Goal: Task Accomplishment & Management: Use online tool/utility

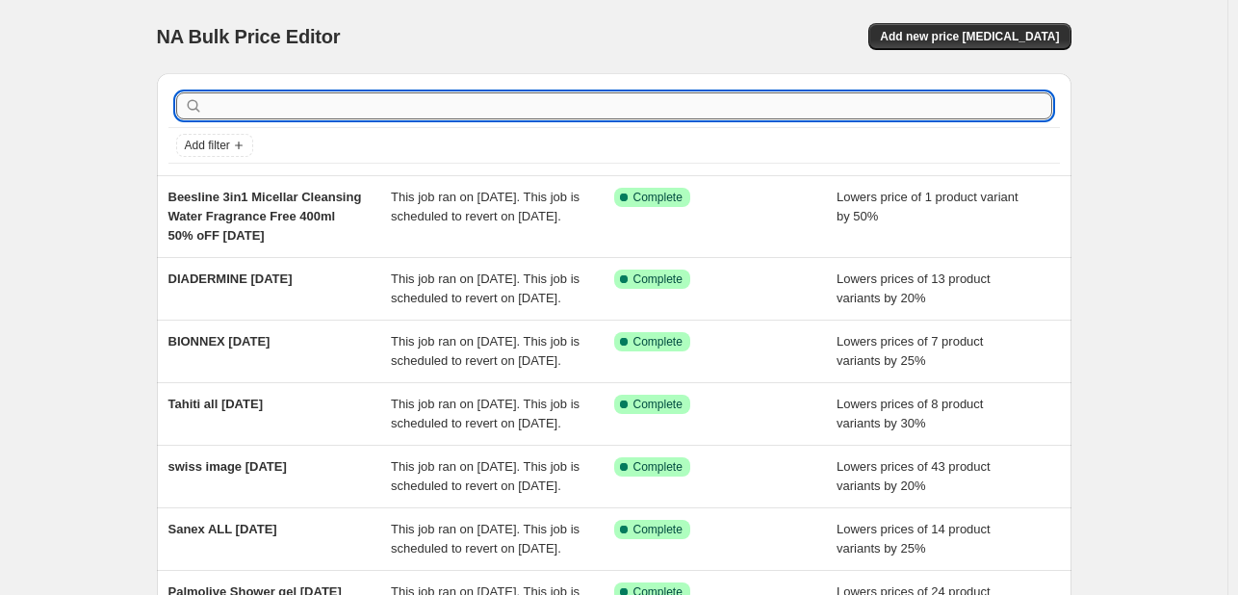
click at [262, 112] on input "text" at bounding box center [629, 105] width 845 height 27
type input "MUSTELA"
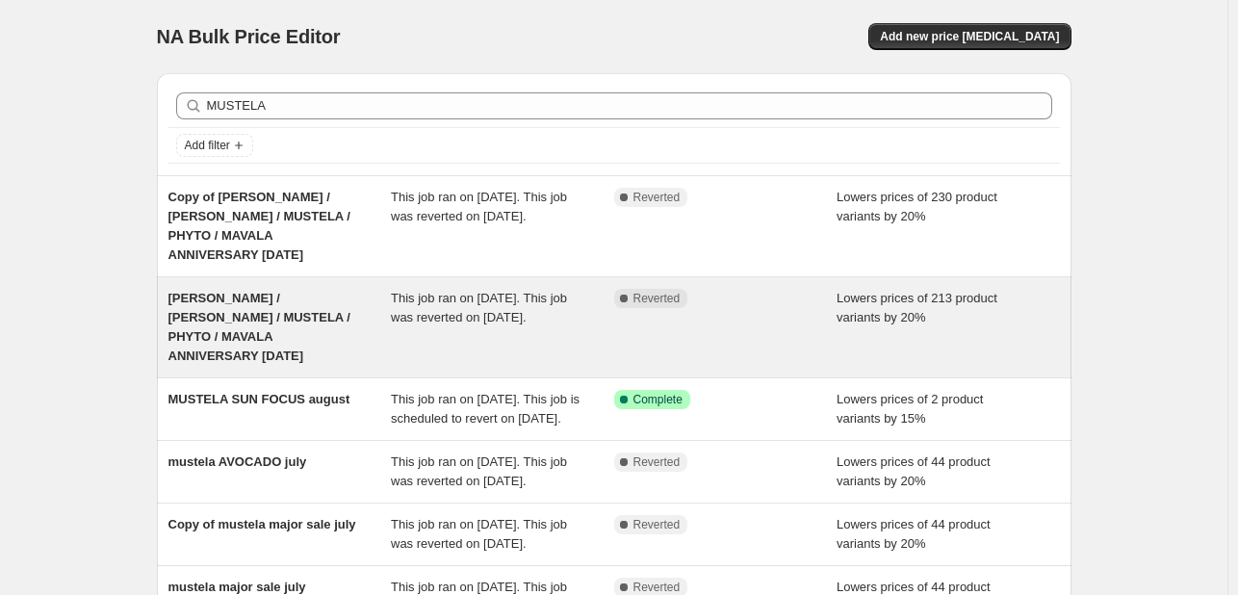
click at [344, 309] on div "[PERSON_NAME] / [PERSON_NAME] / MUSTELA / PHYTO / MAVALA ANNIVERSARY [DATE]" at bounding box center [279, 327] width 223 height 77
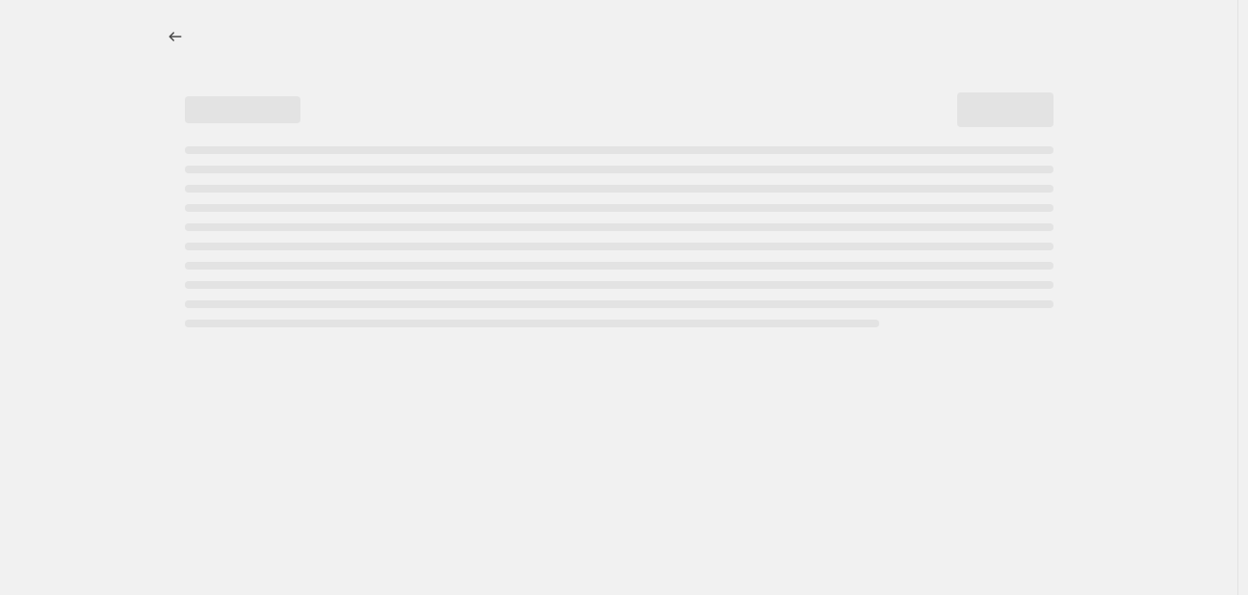
select select "percentage"
select select "tag"
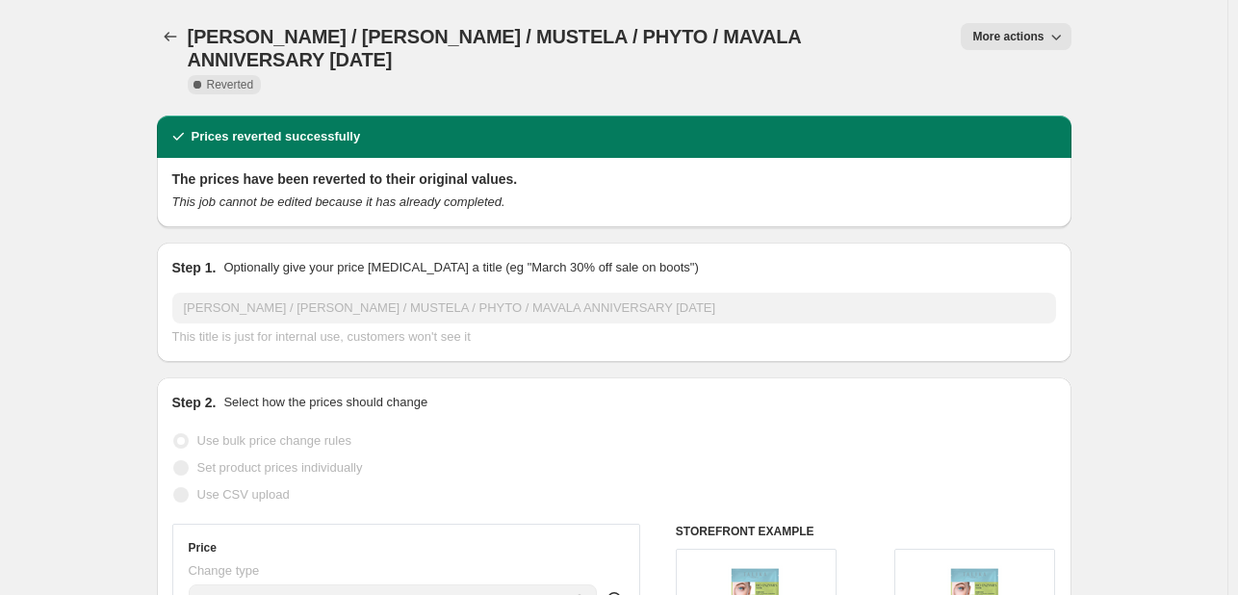
click at [971, 41] on button "More actions" at bounding box center [1016, 36] width 110 height 27
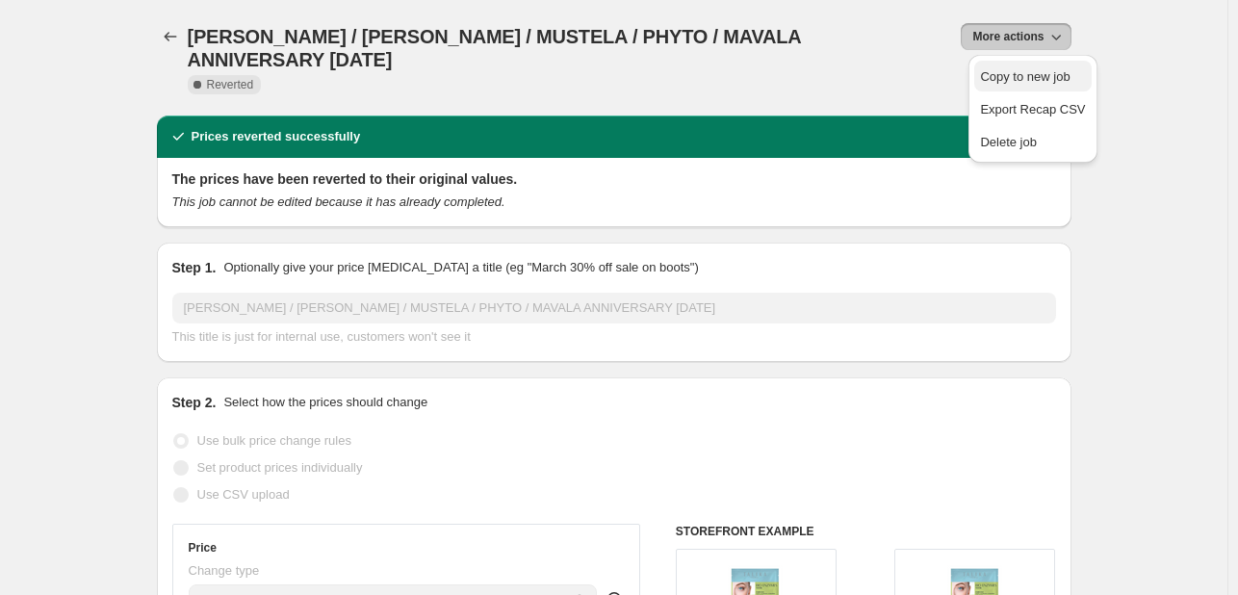
click at [986, 74] on span "Copy to new job" at bounding box center [1025, 76] width 90 height 14
select select "percentage"
select select "tag"
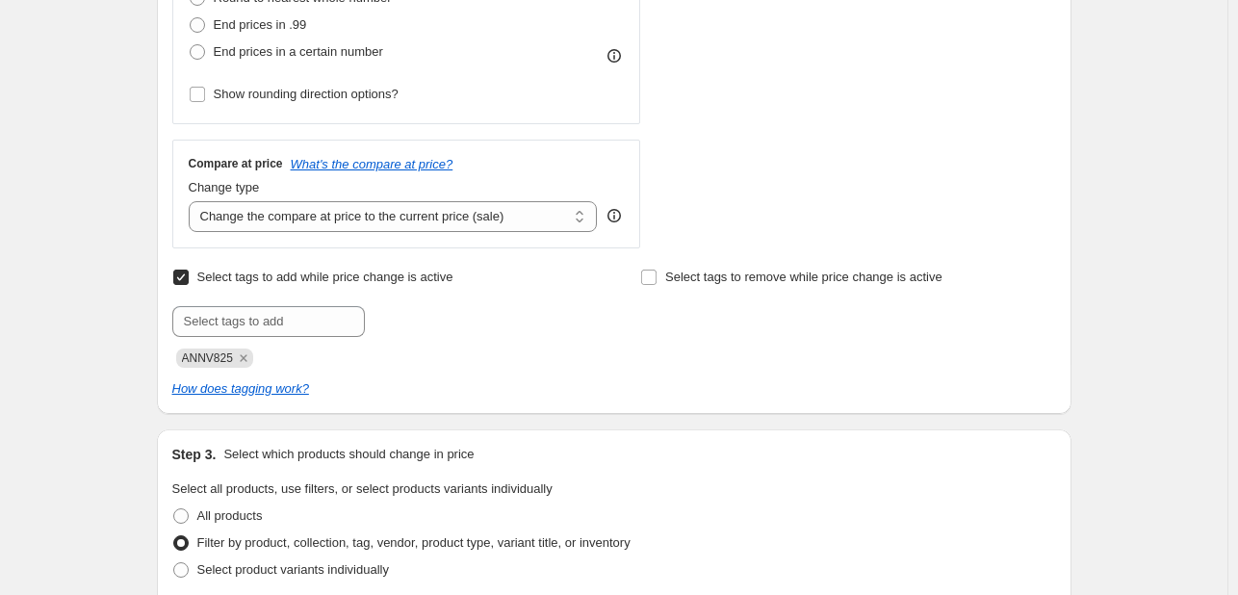
scroll to position [1155, 0]
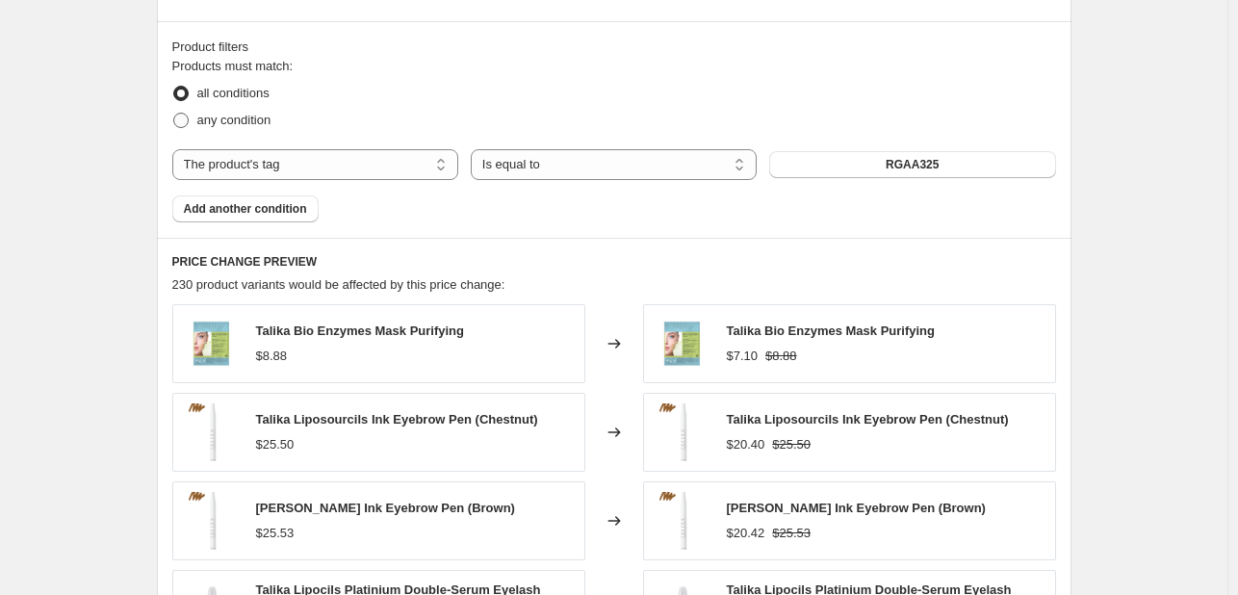
click at [262, 114] on span "any condition" at bounding box center [234, 120] width 74 height 14
click at [174, 114] on input "any condition" at bounding box center [173, 113] width 1 height 1
radio input "true"
click at [816, 159] on button "RGAA325" at bounding box center [912, 164] width 286 height 27
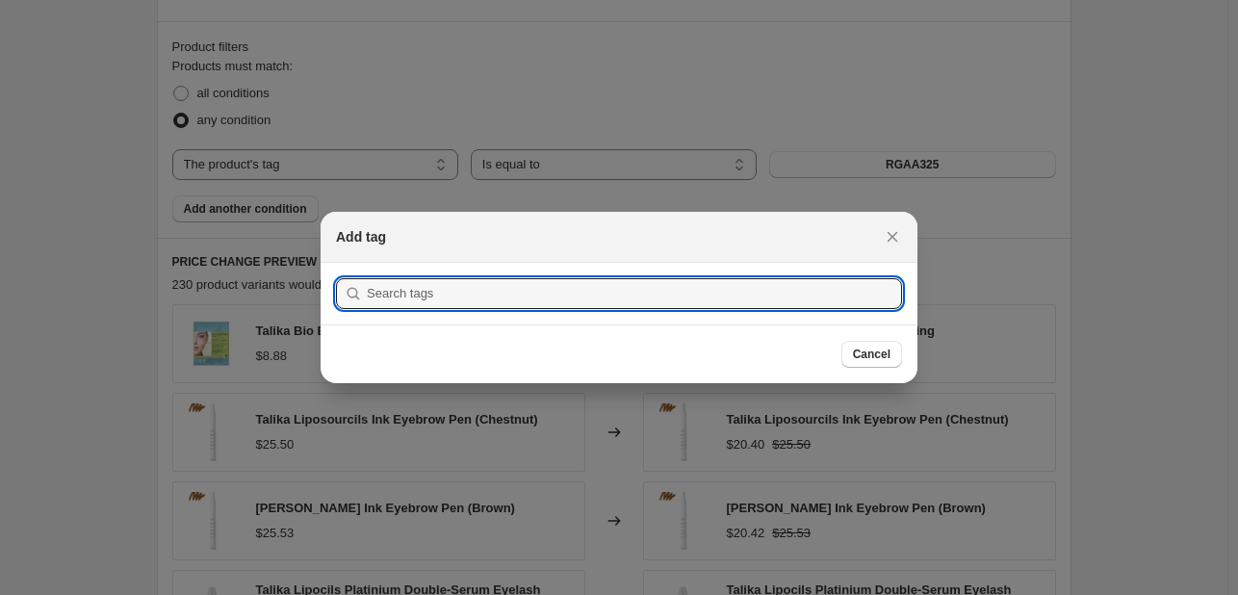
paste input "RGAAW/D925"
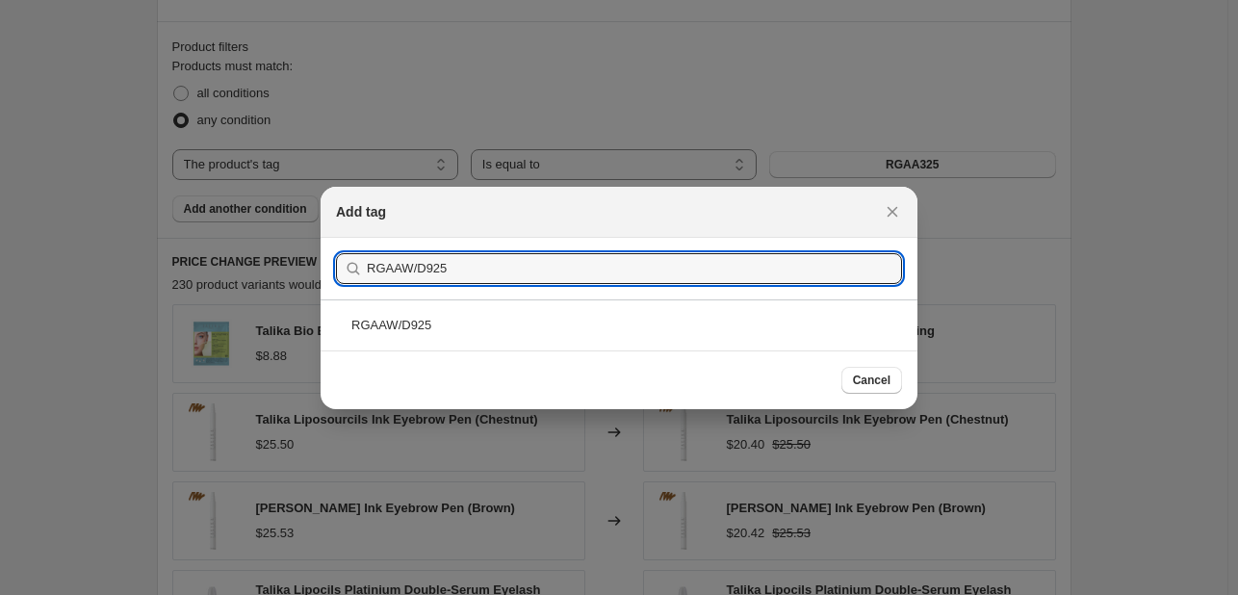
type input "RGAAW/D925"
click at [537, 336] on div "RGAAW/D925" at bounding box center [619, 324] width 597 height 51
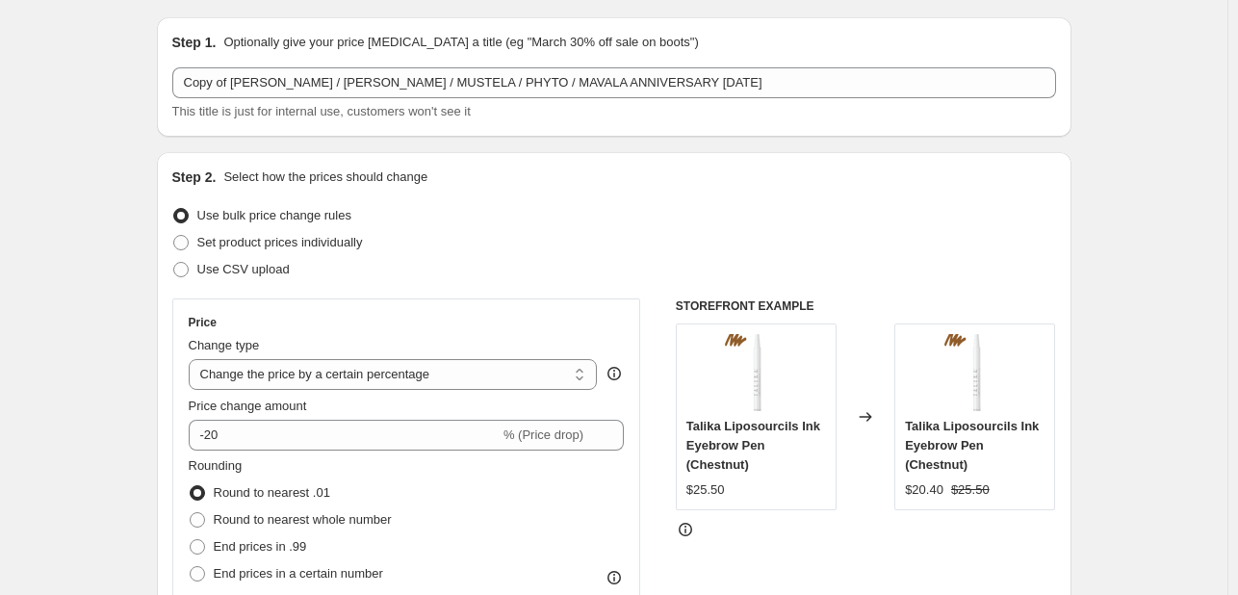
scroll to position [0, 0]
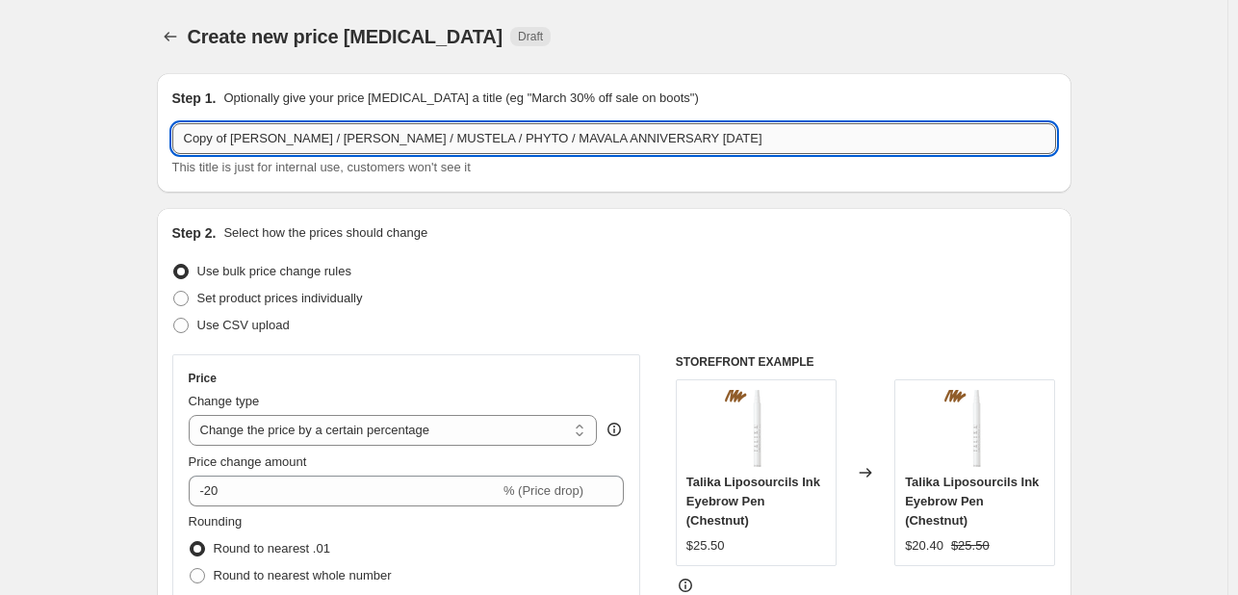
drag, startPoint x: 504, startPoint y: 140, endPoint x: 872, endPoint y: 128, distance: 368.9
click at [872, 128] on input "Copy of [PERSON_NAME] / [PERSON_NAME] / MUSTELA / PHYTO / MAVALA ANNIVERSARY [D…" at bounding box center [614, 138] width 884 height 31
type input "Copy of [PERSON_NAME] / [PERSON_NAME] / MUSTELA / PHYTO / MAVALA [DATE]"
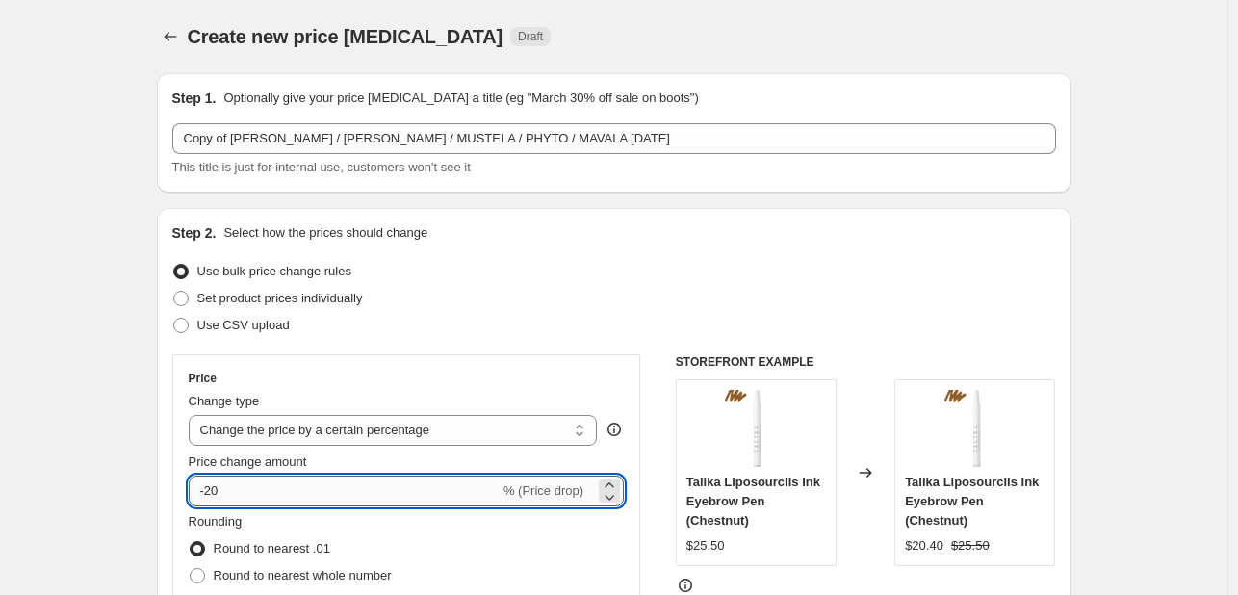
click at [255, 476] on input "-20" at bounding box center [344, 491] width 311 height 31
type input "-2"
type input "-15"
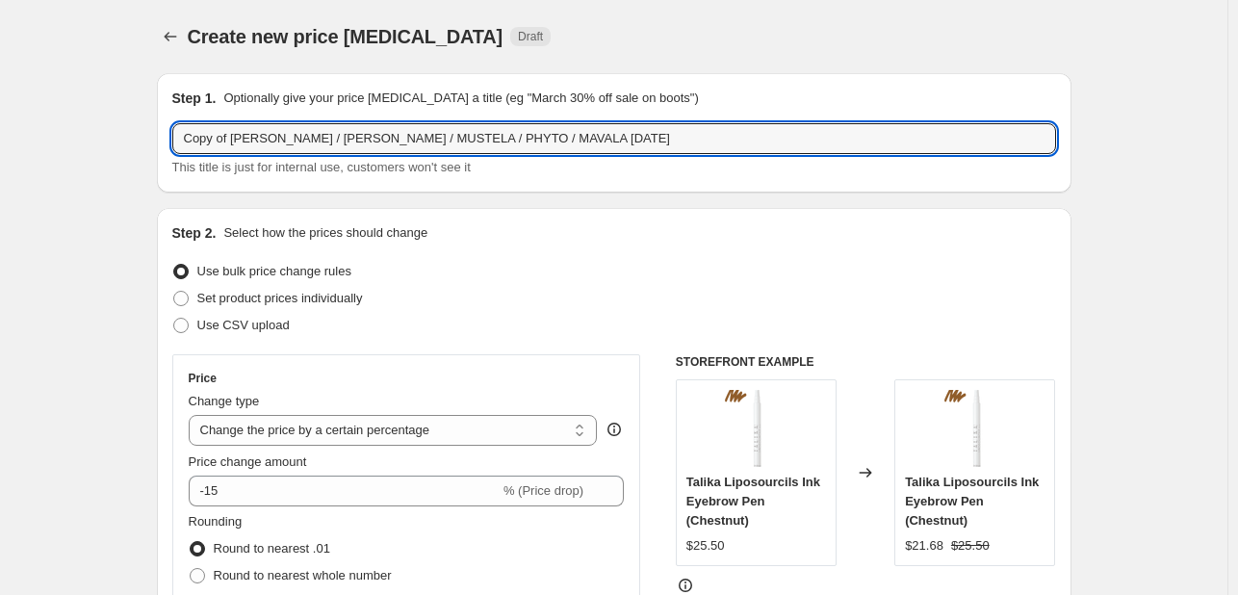
drag, startPoint x: 235, startPoint y: 141, endPoint x: 49, endPoint y: 127, distance: 186.3
type input "[PERSON_NAME] / [PERSON_NAME] / MUSTELA / PHYTO / MAVALA [DATE]"
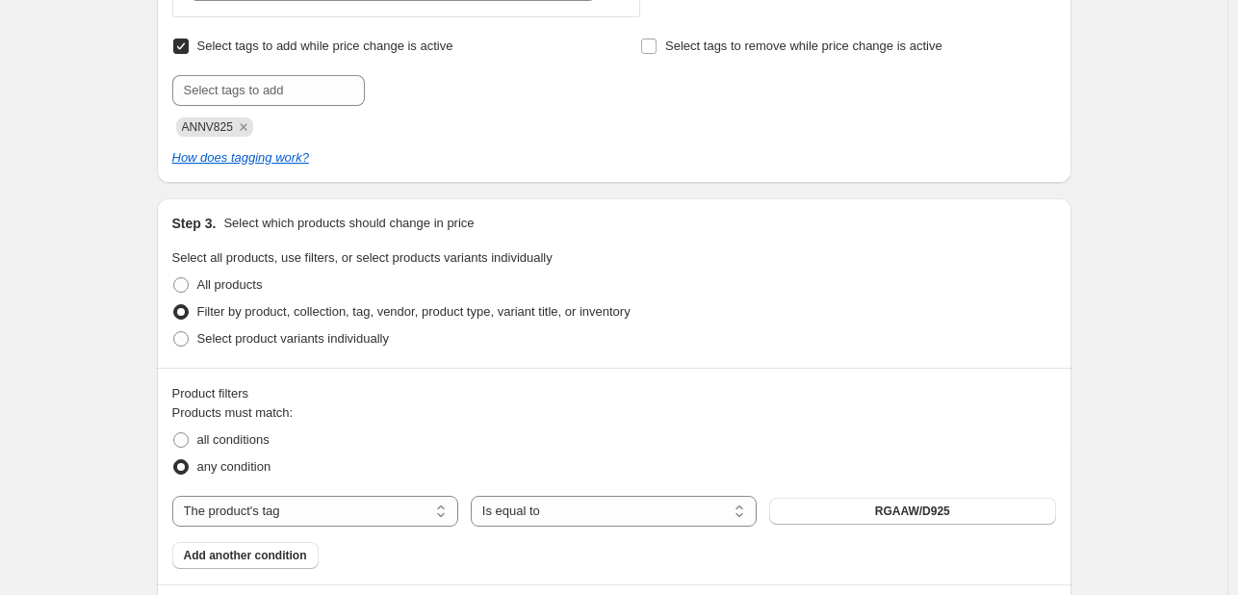
scroll to position [963, 0]
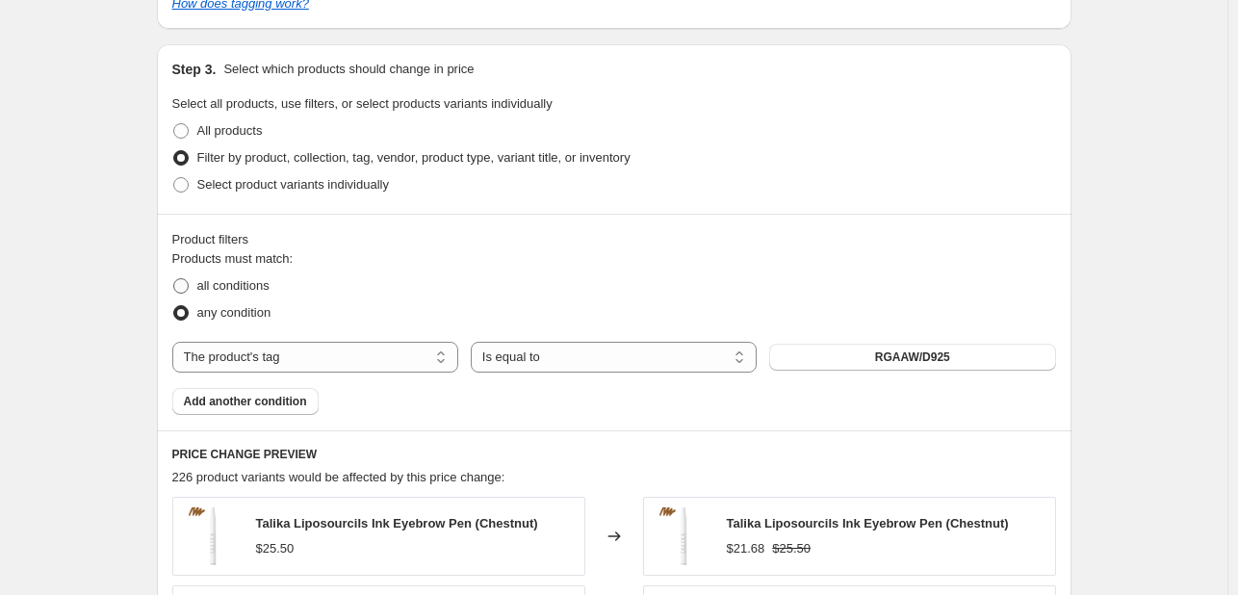
click at [245, 295] on span "all conditions" at bounding box center [233, 285] width 72 height 19
click at [174, 279] on input "all conditions" at bounding box center [173, 278] width 1 height 1
radio input "true"
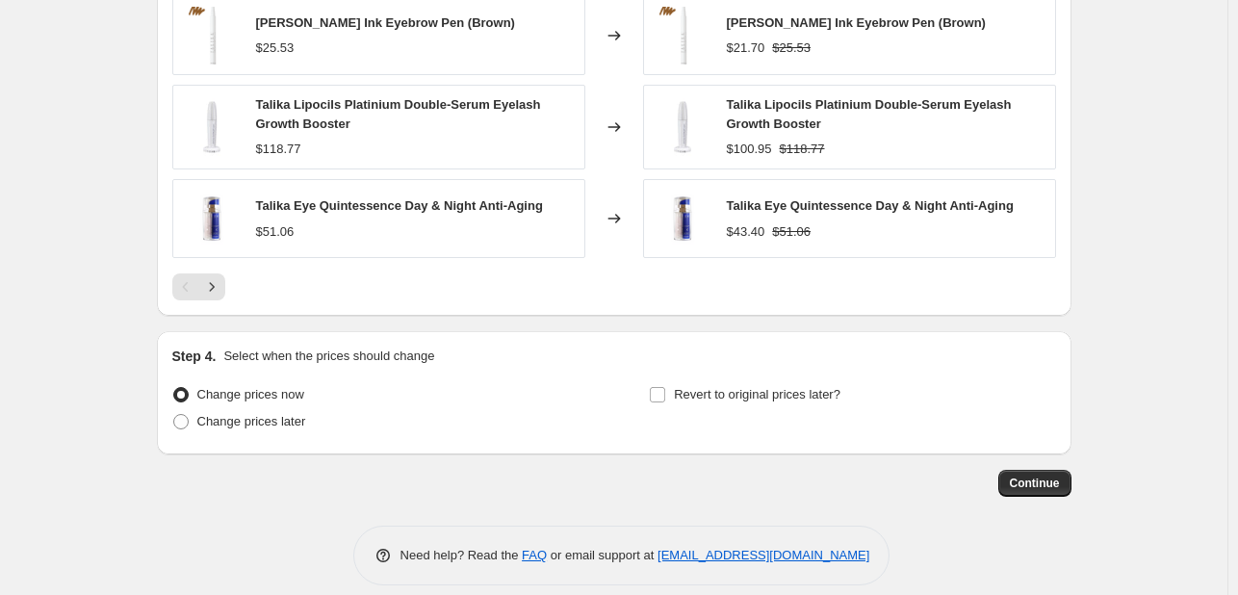
scroll to position [1659, 0]
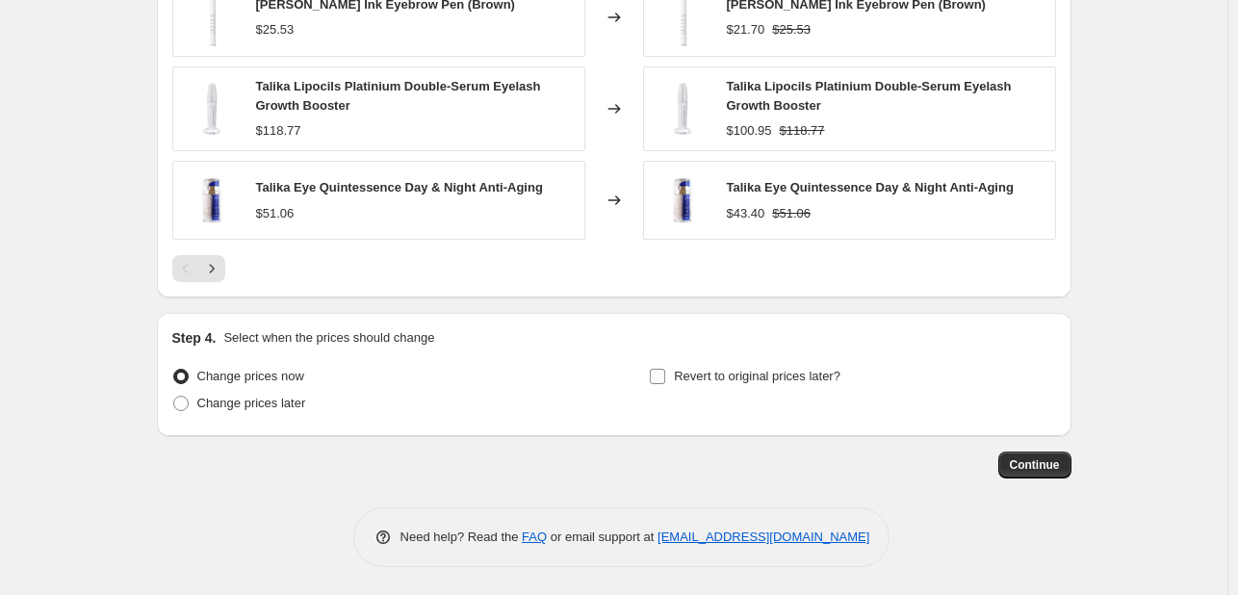
click at [720, 379] on span "Revert to original prices later?" at bounding box center [757, 376] width 167 height 14
click at [665, 379] on input "Revert to original prices later?" at bounding box center [657, 376] width 15 height 15
checkbox input "true"
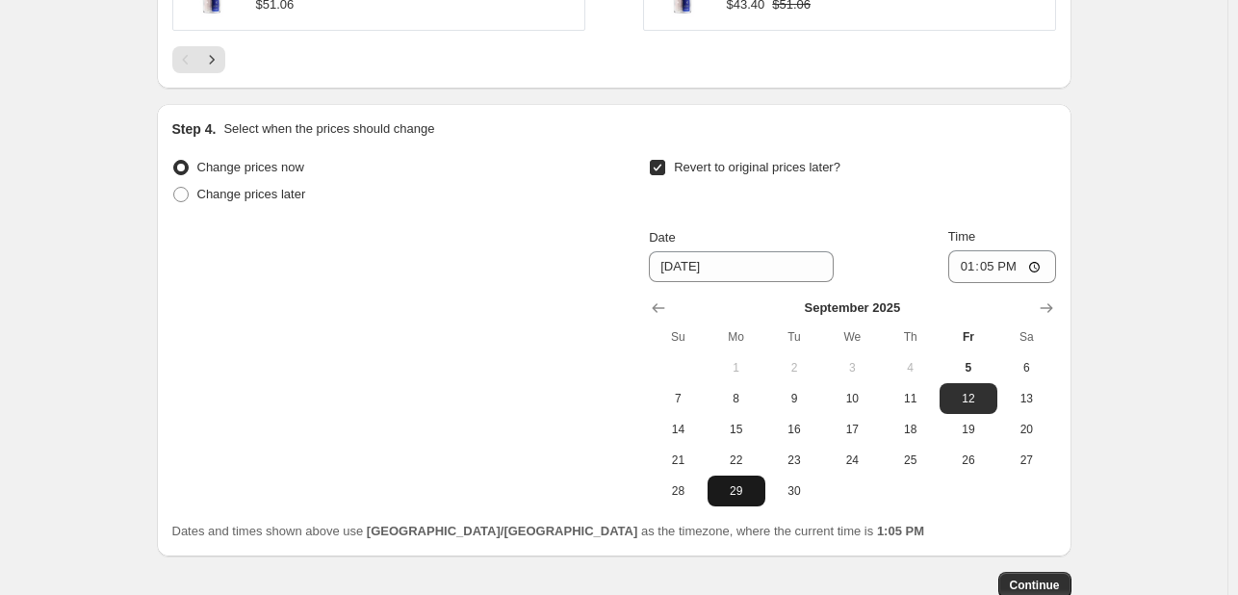
scroll to position [1987, 0]
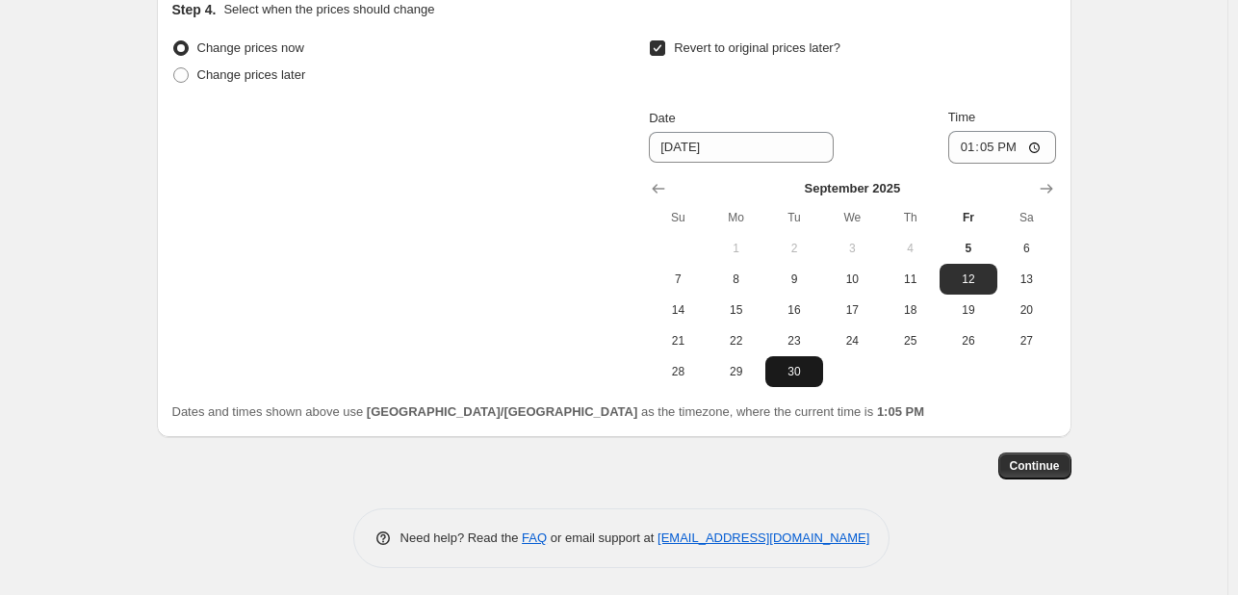
click at [801, 375] on span "30" at bounding box center [794, 371] width 42 height 15
click at [870, 281] on span "10" at bounding box center [852, 278] width 42 height 15
type input "[DATE]"
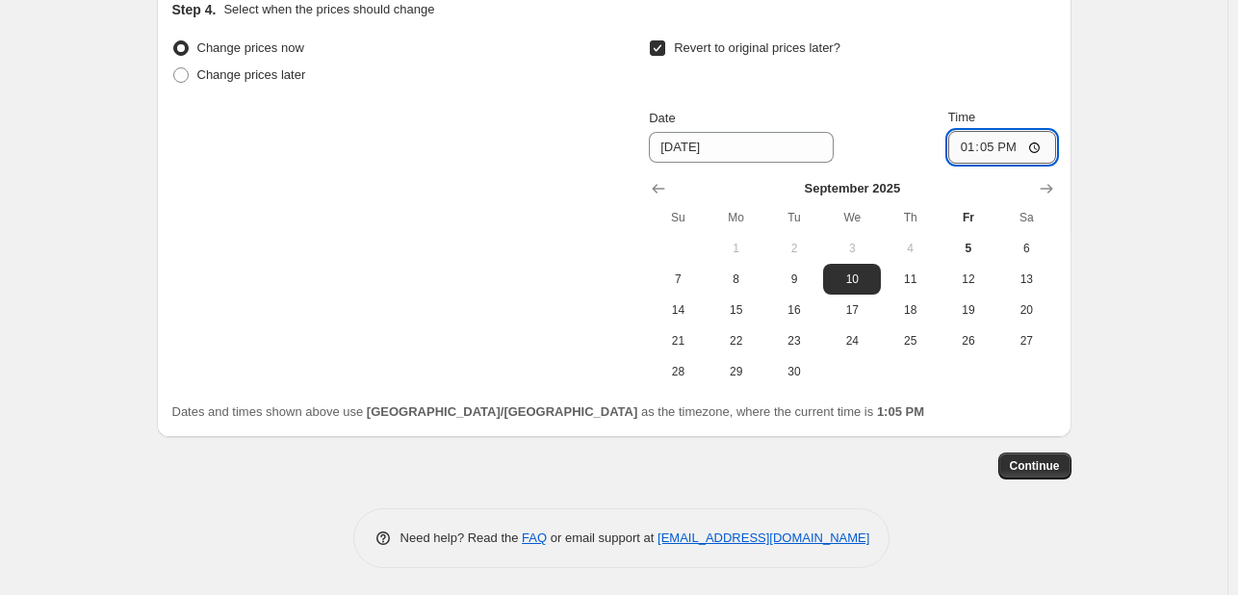
click at [963, 143] on input "13:05" at bounding box center [1002, 147] width 108 height 33
type input "23:55"
click at [1046, 469] on span "Continue" at bounding box center [1035, 465] width 50 height 15
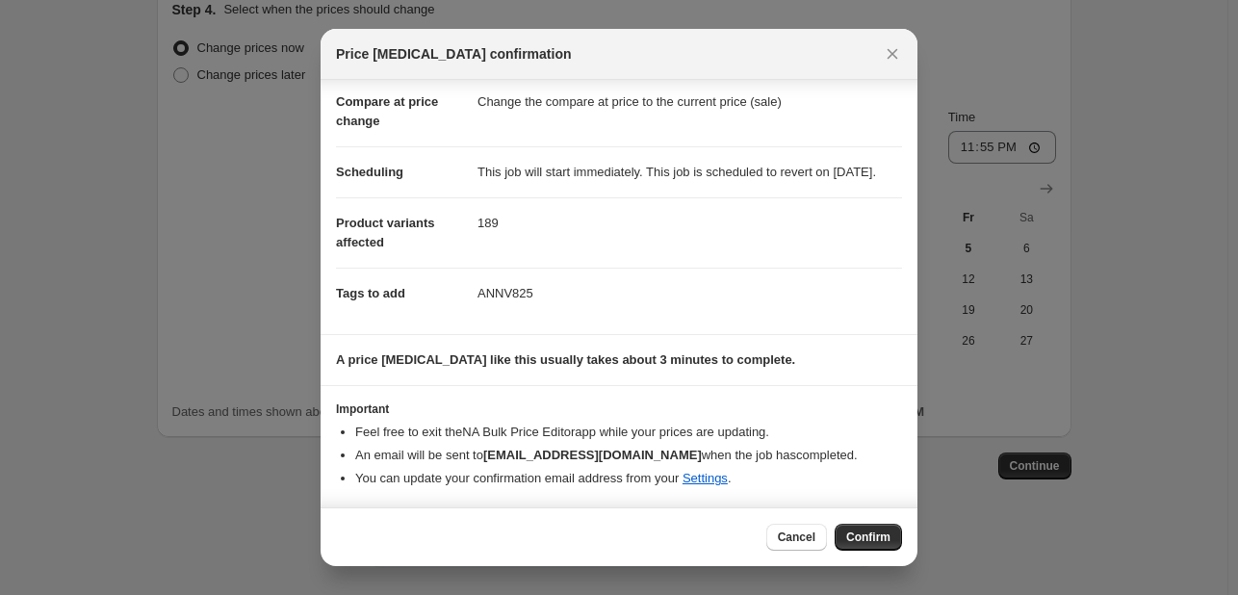
scroll to position [107, 0]
click at [886, 537] on span "Confirm" at bounding box center [868, 536] width 44 height 15
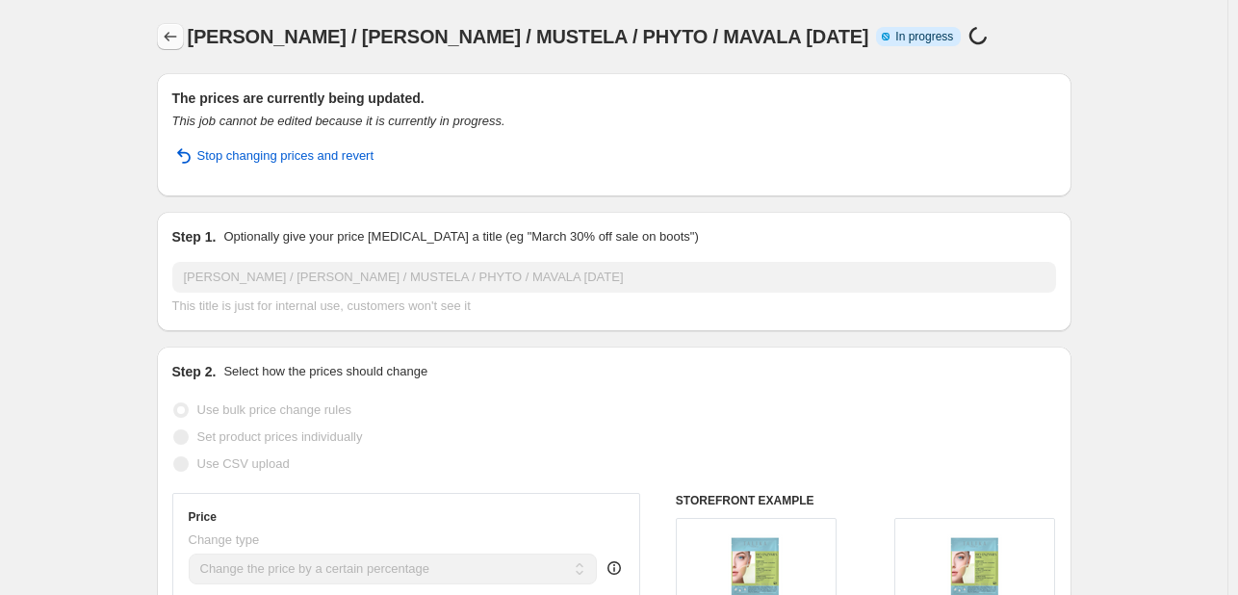
click at [172, 24] on button "Price change jobs" at bounding box center [170, 36] width 27 height 27
